Goal: Transaction & Acquisition: Purchase product/service

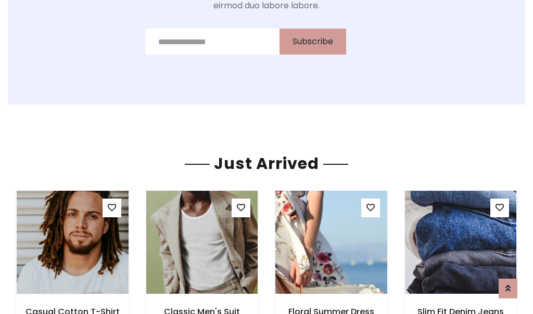
scroll to position [1106, 0]
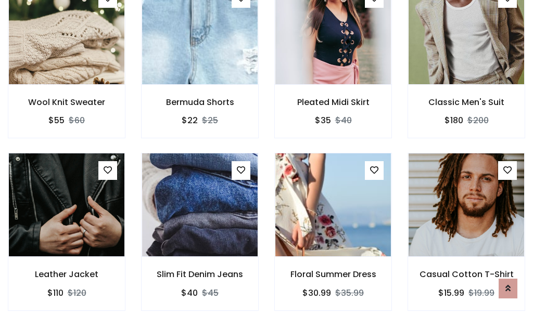
click at [266, 157] on div "Floral Summer Dress $30.99 $35.99" at bounding box center [332, 239] width 133 height 172
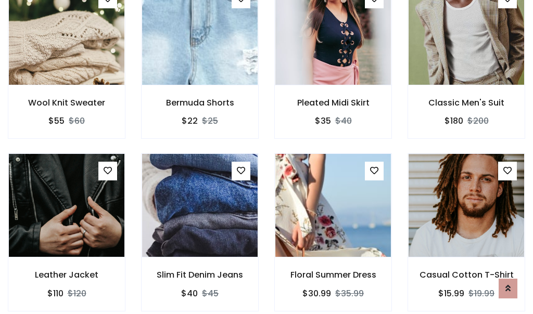
click at [266, 157] on div "Floral Summer Dress $30.99 $35.99" at bounding box center [332, 239] width 133 height 172
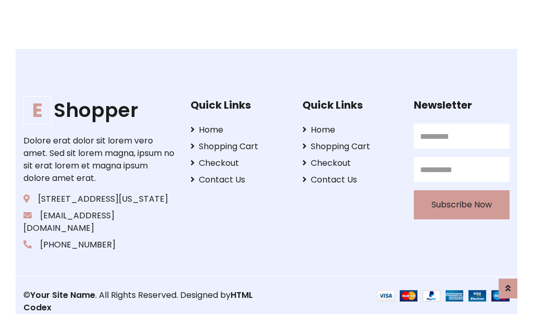
scroll to position [1981, 0]
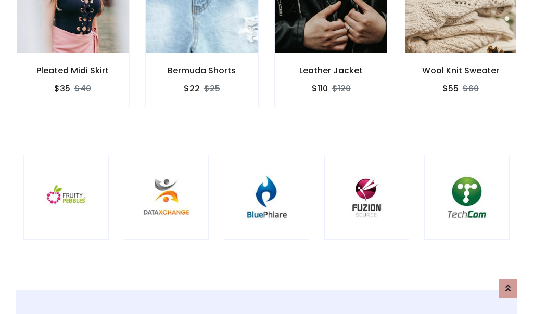
click at [266, 157] on div at bounding box center [266, 197] width 85 height 85
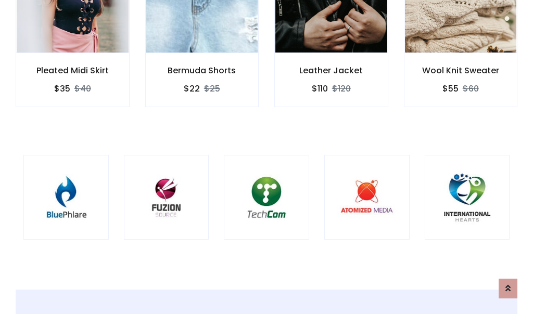
click at [266, 157] on div at bounding box center [266, 197] width 85 height 85
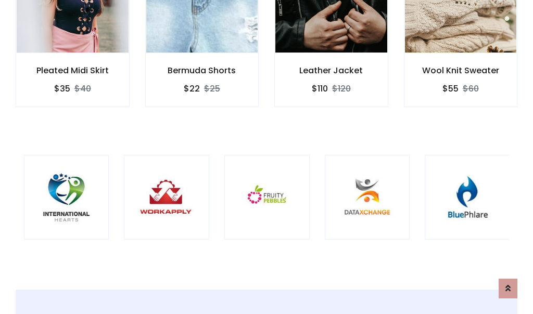
scroll to position [0, 0]
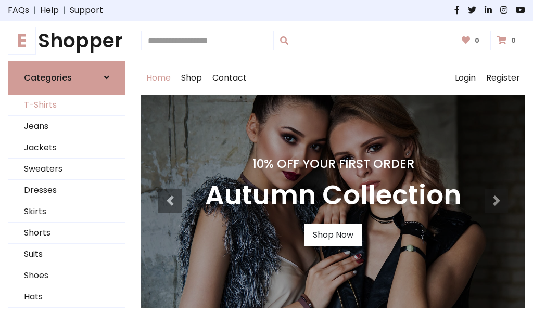
click at [67, 105] on link "T-Shirts" at bounding box center [66, 105] width 117 height 21
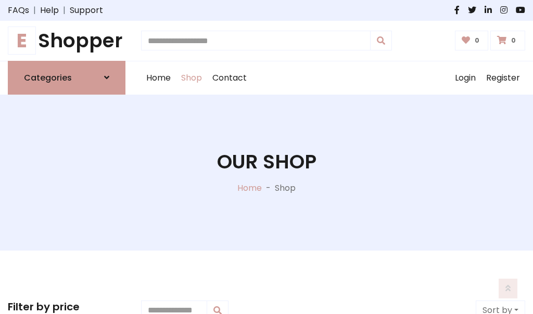
scroll to position [417, 0]
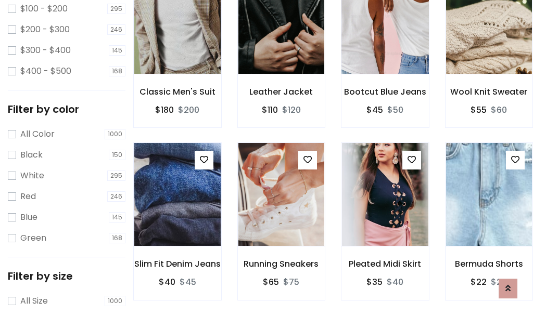
scroll to position [53, 0]
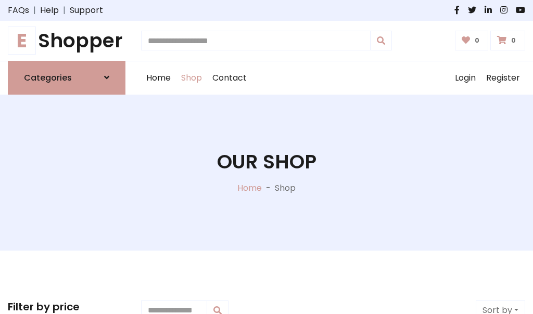
click at [67, 41] on h1 "E Shopper" at bounding box center [67, 40] width 118 height 23
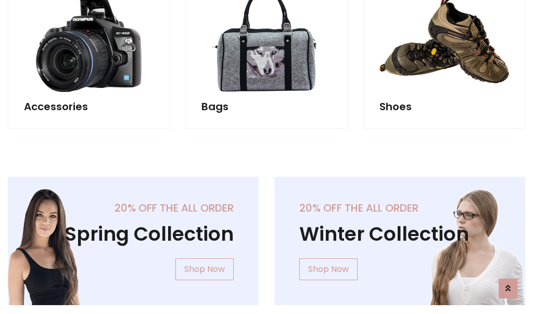
scroll to position [1011, 0]
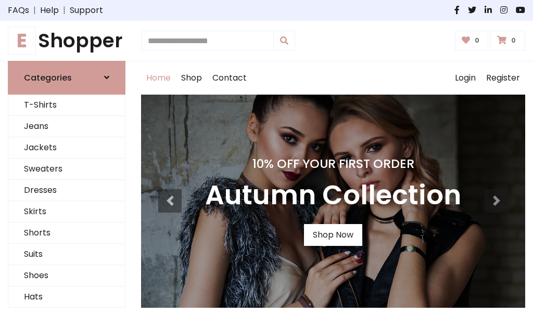
scroll to position [341, 0]
